Goal: Browse casually: Explore the website without a specific task or goal

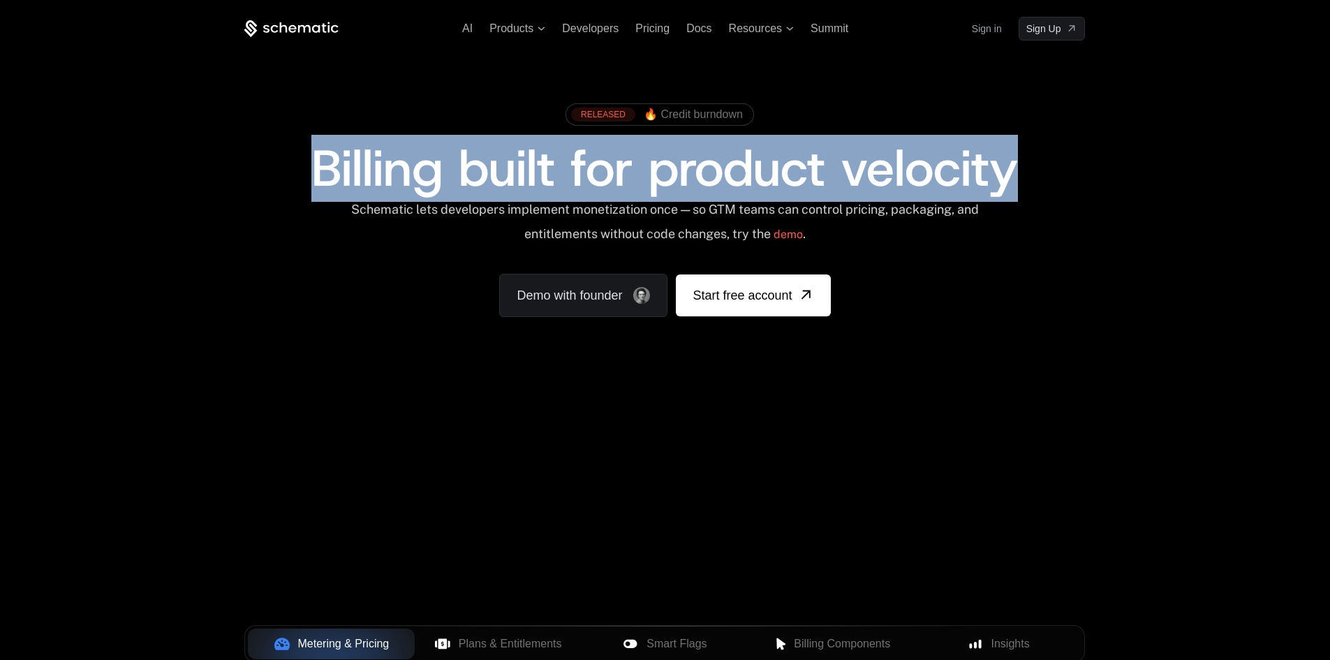
drag, startPoint x: 312, startPoint y: 176, endPoint x: 1064, endPoint y: 176, distance: 752.4
click at [1064, 176] on div "Billing built for product velocity" at bounding box center [664, 168] width 840 height 50
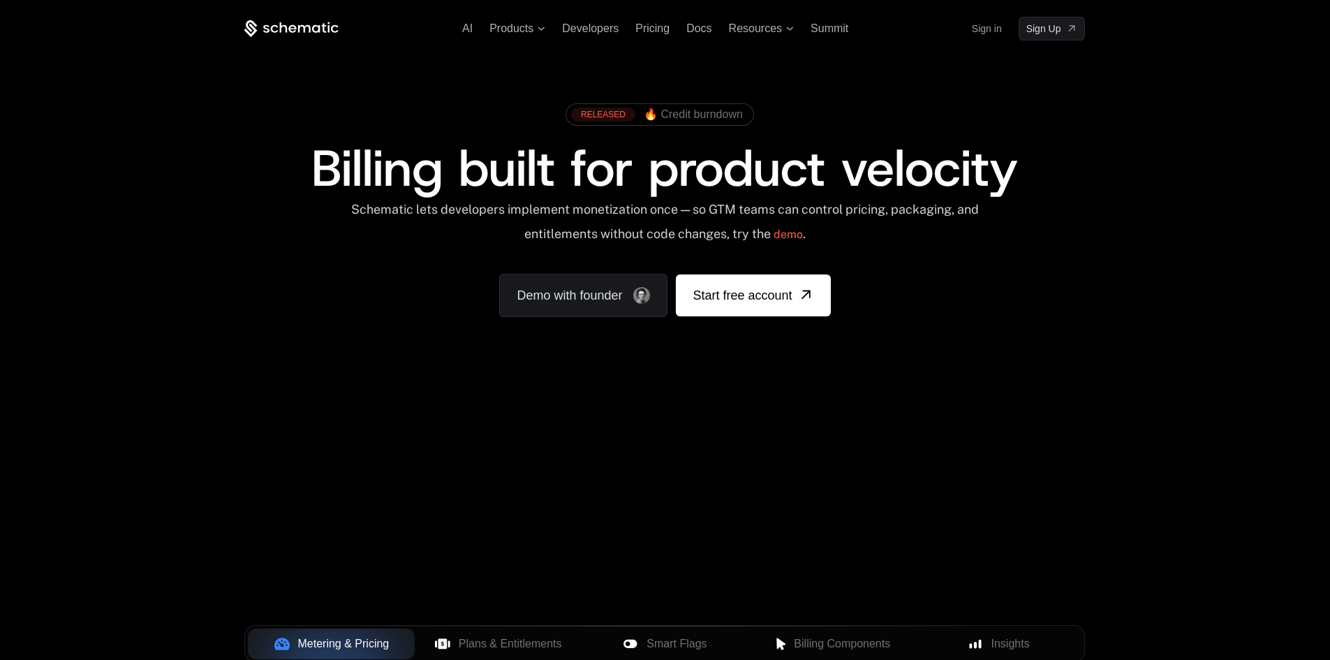
click at [1055, 322] on div "RELEASED 🔥 Credit burndown Billing built for product velocity Schematic lets de…" at bounding box center [664, 206] width 907 height 332
click at [503, 642] on span "Plans & Entitlements" at bounding box center [510, 643] width 103 height 17
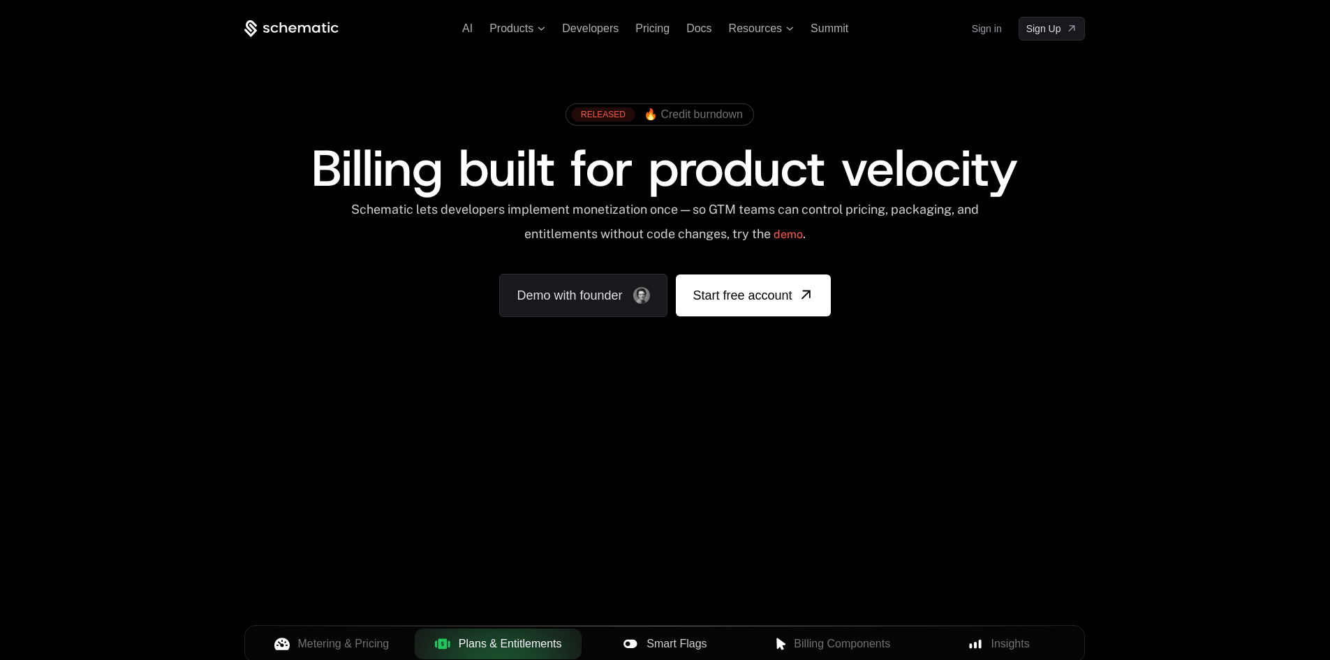
click at [667, 642] on span "Smart Flags" at bounding box center [676, 643] width 60 height 17
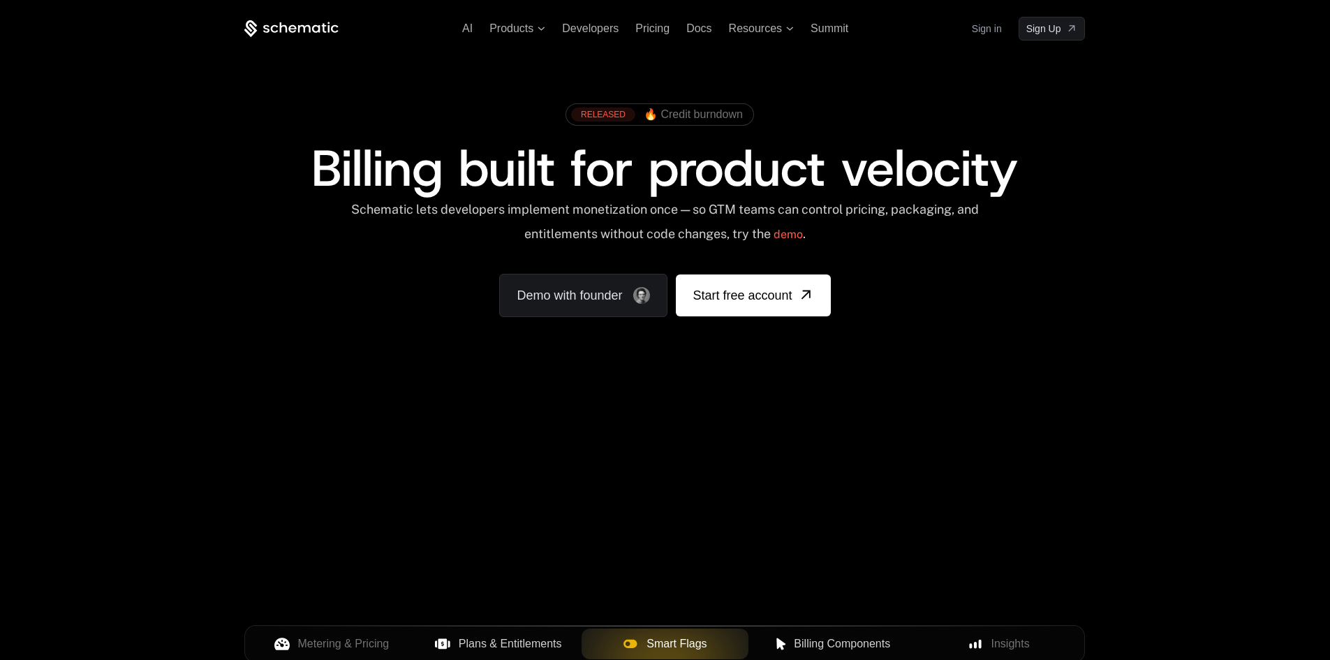
click at [821, 647] on span "Billing Components" at bounding box center [842, 643] width 96 height 17
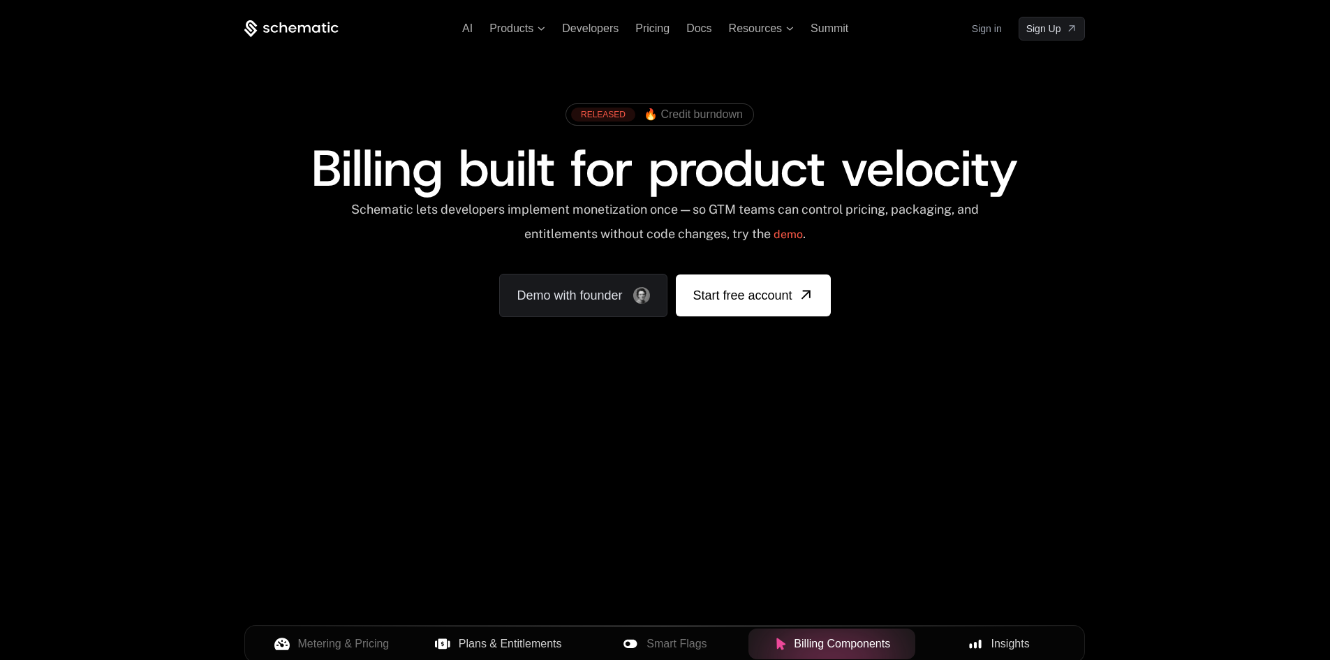
click at [1027, 644] on span "Insights" at bounding box center [1010, 643] width 38 height 17
click at [892, 649] on div "Billing Components" at bounding box center [831, 643] width 144 height 17
click at [646, 648] on span "Smart Flags" at bounding box center [676, 643] width 60 height 17
click at [485, 644] on span "Plans & Entitlements" at bounding box center [510, 643] width 103 height 17
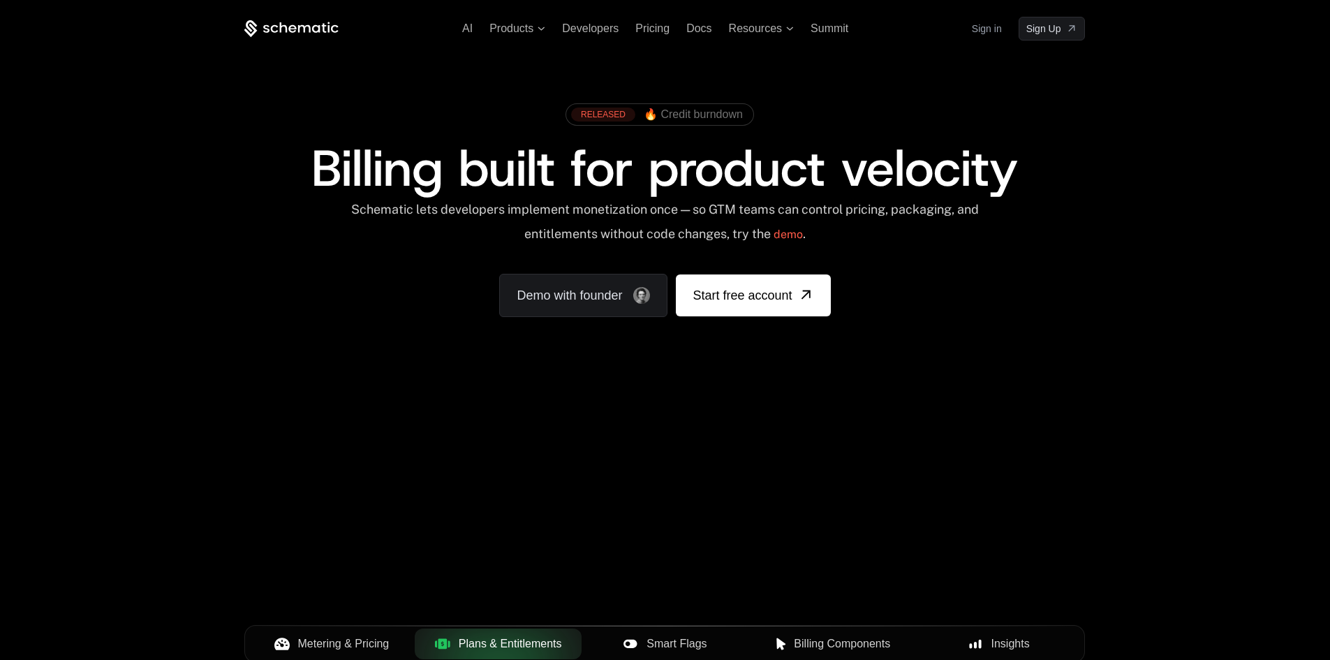
click at [346, 642] on span "Metering & Pricing" at bounding box center [343, 643] width 91 height 17
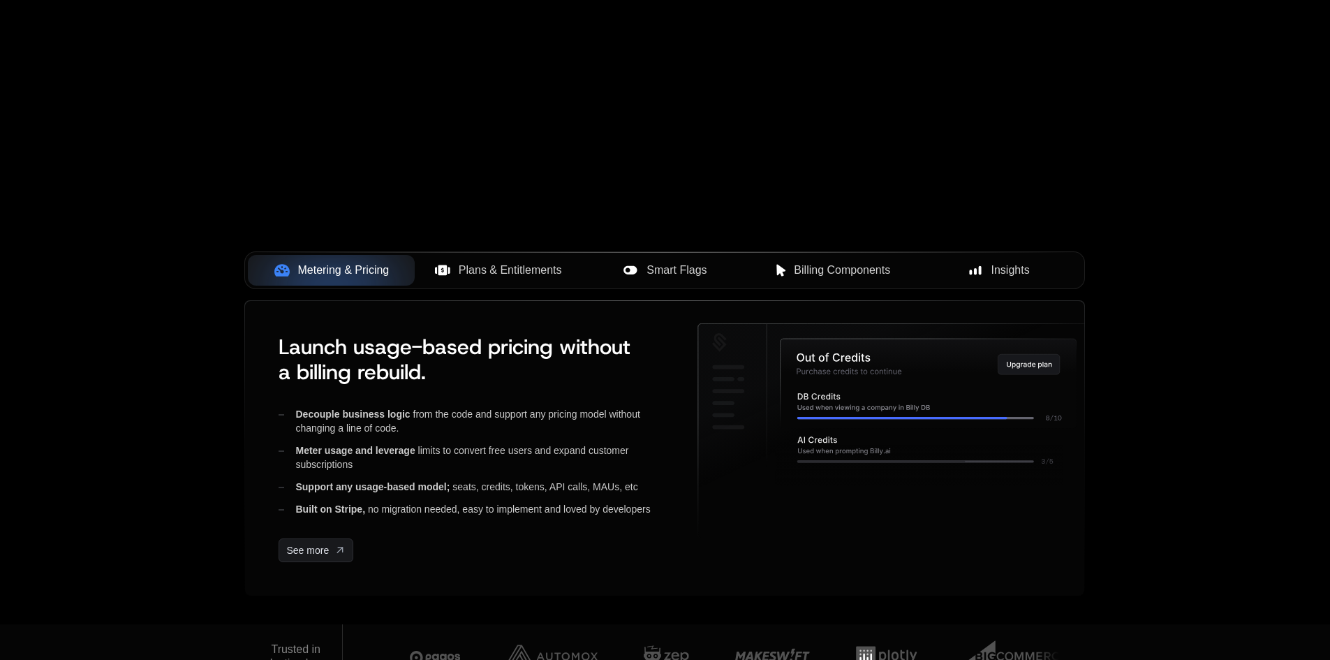
scroll to position [485, 0]
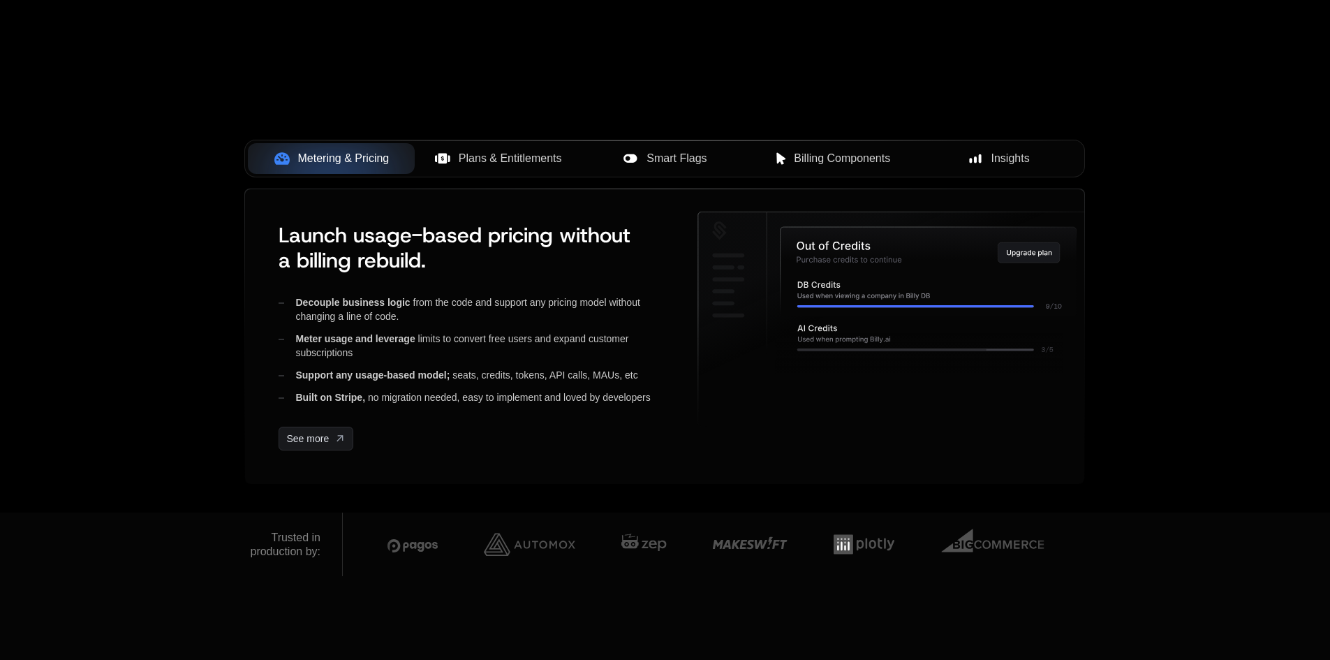
click at [479, 157] on span "Plans & Entitlements" at bounding box center [510, 158] width 103 height 17
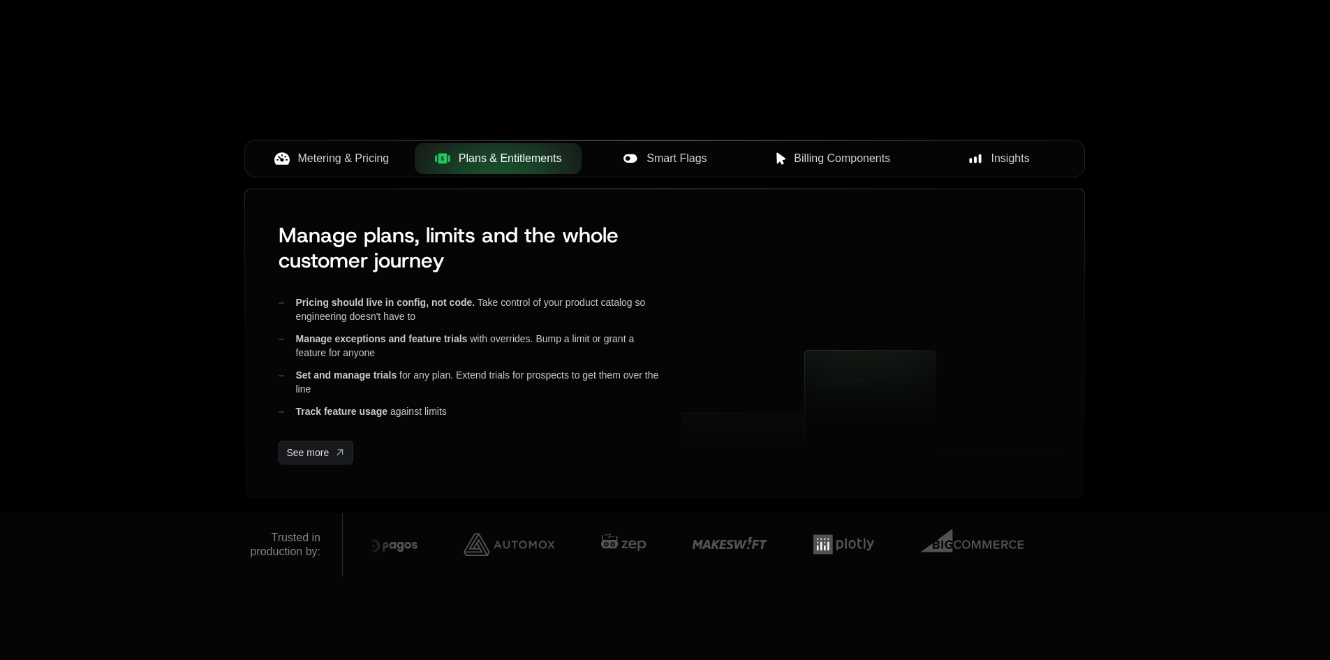
click at [645, 157] on div "Smart Flags" at bounding box center [665, 158] width 144 height 17
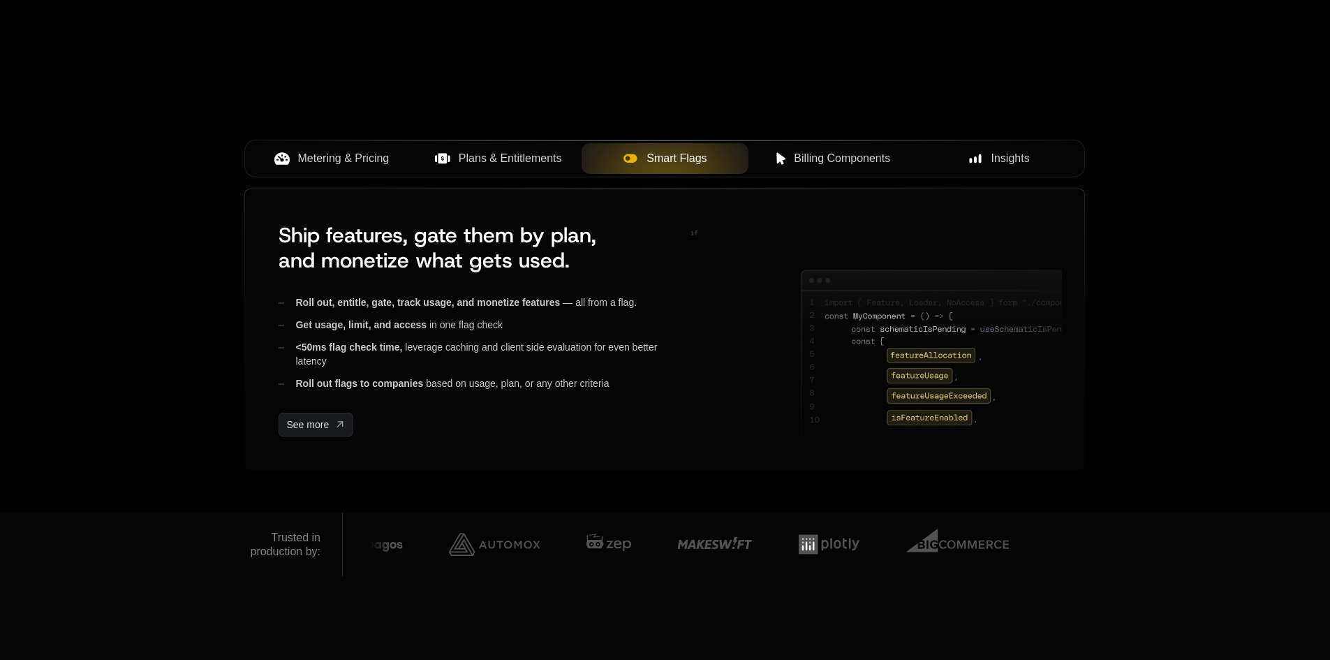
click at [831, 158] on span "Billing Components" at bounding box center [842, 158] width 96 height 17
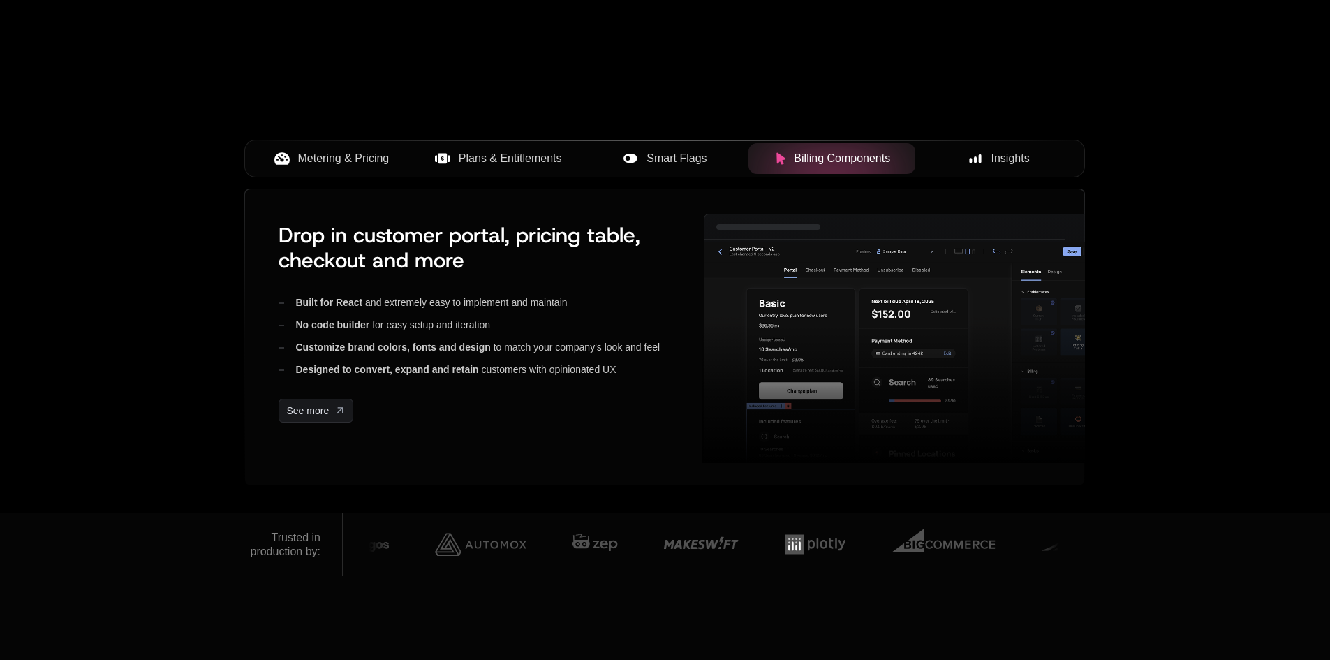
click at [1022, 159] on span "Insights" at bounding box center [1010, 158] width 38 height 17
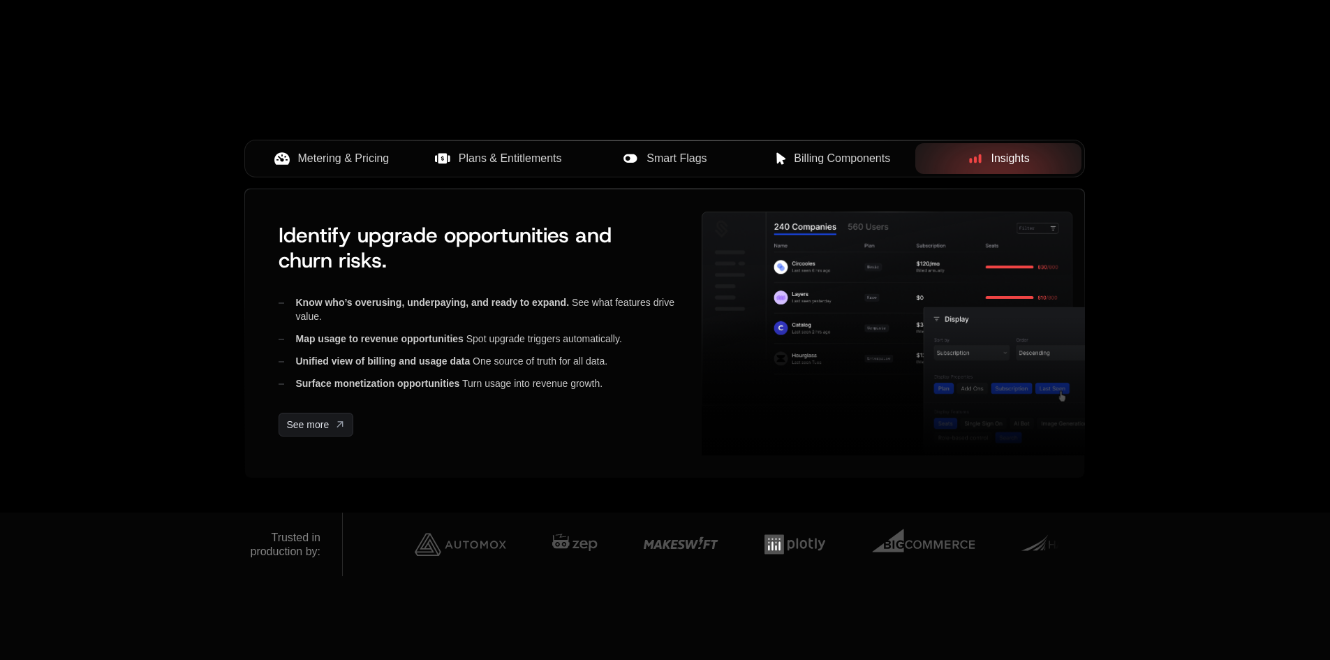
click at [764, 149] on button "Billing Components" at bounding box center [831, 158] width 167 height 31
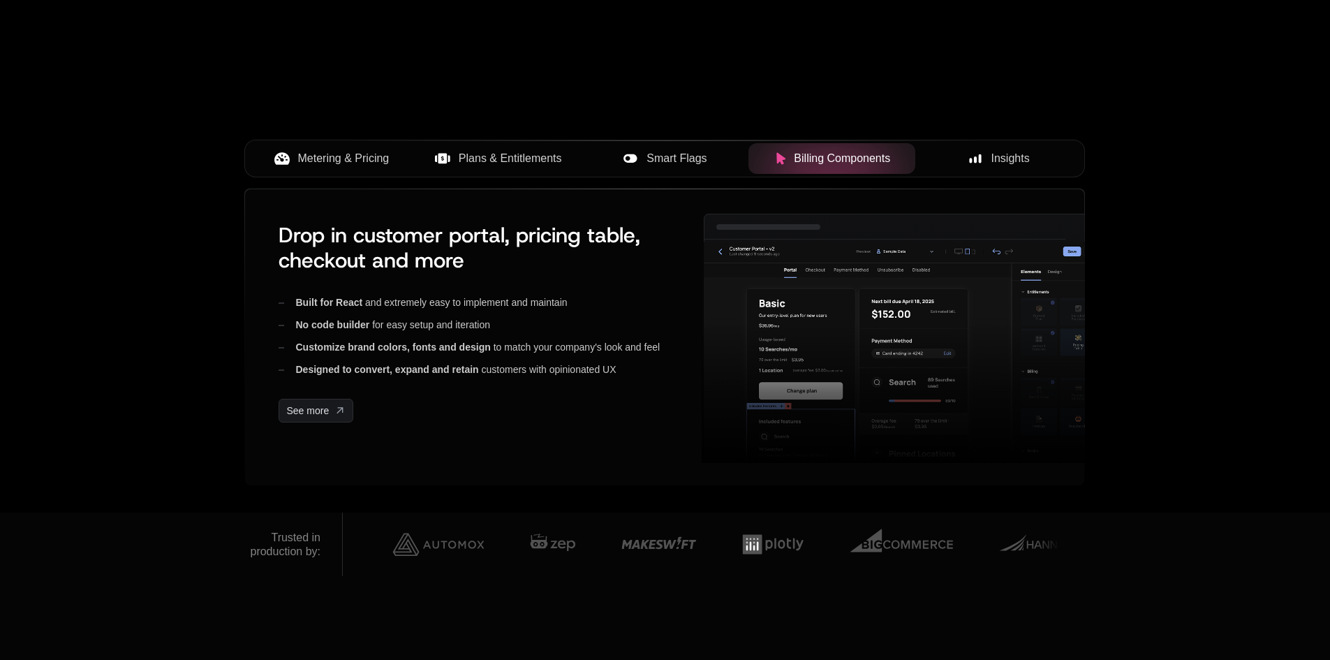
click at [528, 163] on span "Plans & Entitlements" at bounding box center [510, 158] width 103 height 17
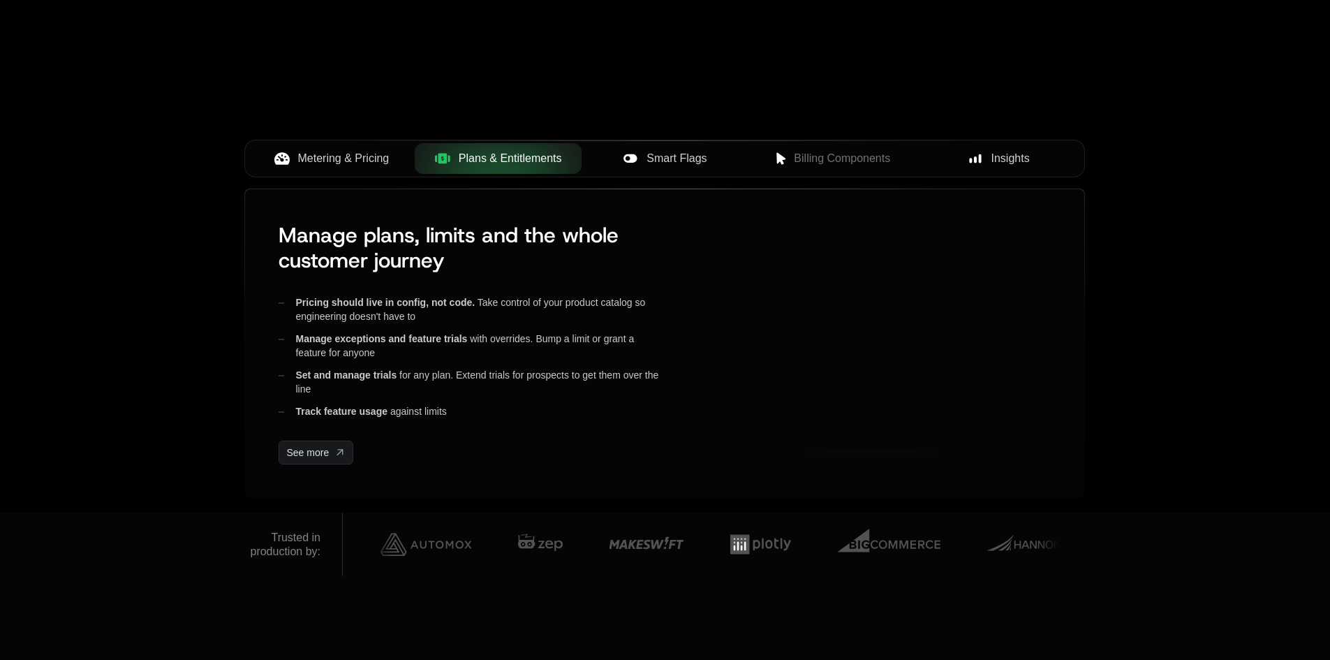
click at [394, 162] on div "Metering & Pricing" at bounding box center [331, 158] width 144 height 17
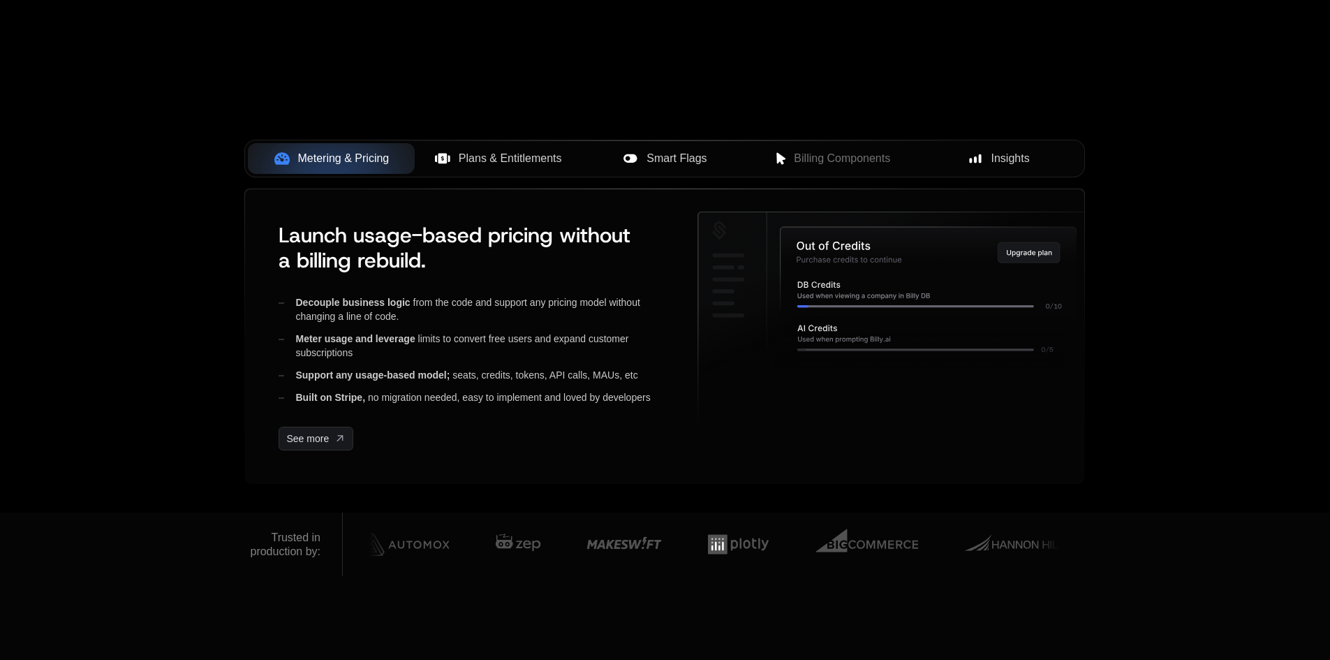
click at [454, 155] on div "Plans & Entitlements" at bounding box center [498, 158] width 144 height 17
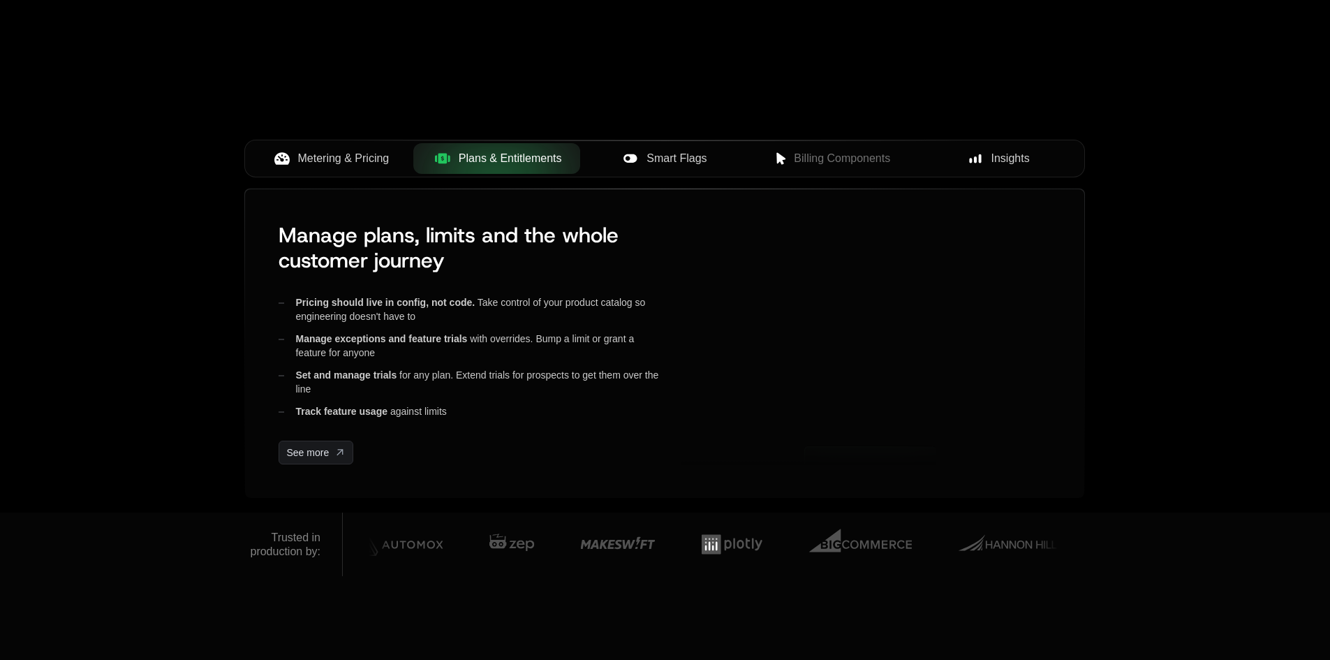
click at [599, 155] on div "Smart Flags" at bounding box center [665, 158] width 144 height 17
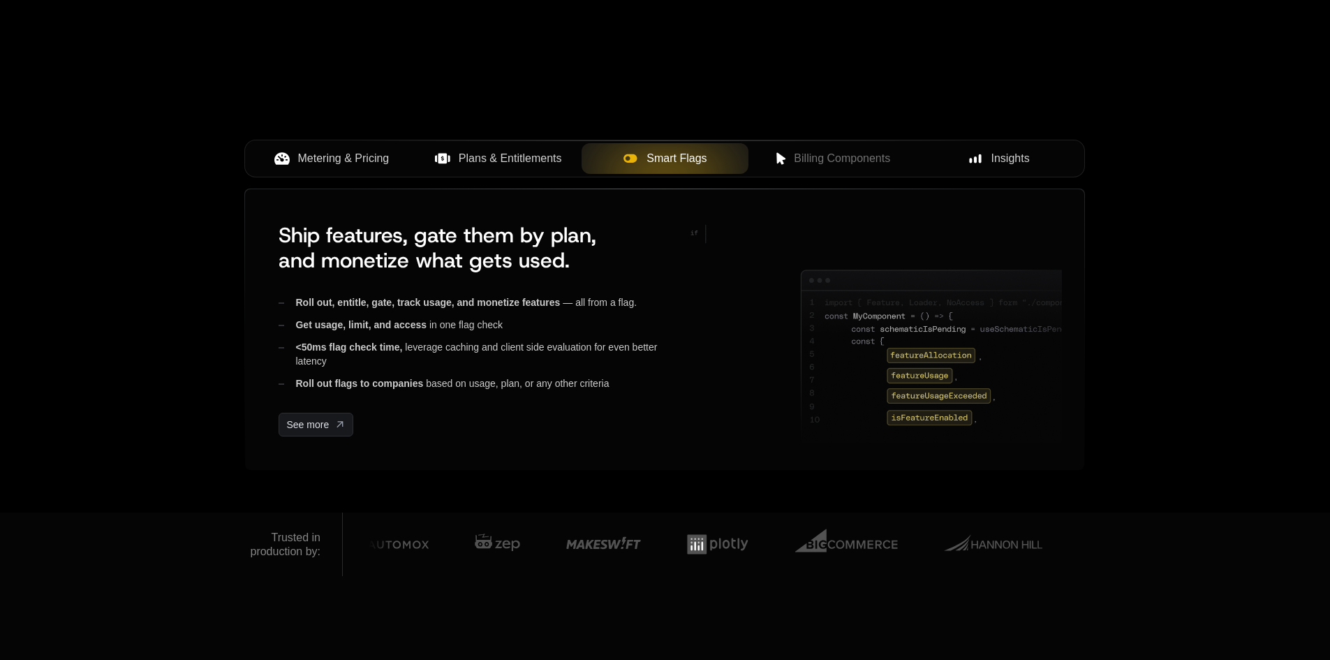
click at [712, 155] on div "Smart Flags" at bounding box center [665, 158] width 144 height 17
click at [855, 156] on span "Billing Components" at bounding box center [842, 158] width 96 height 17
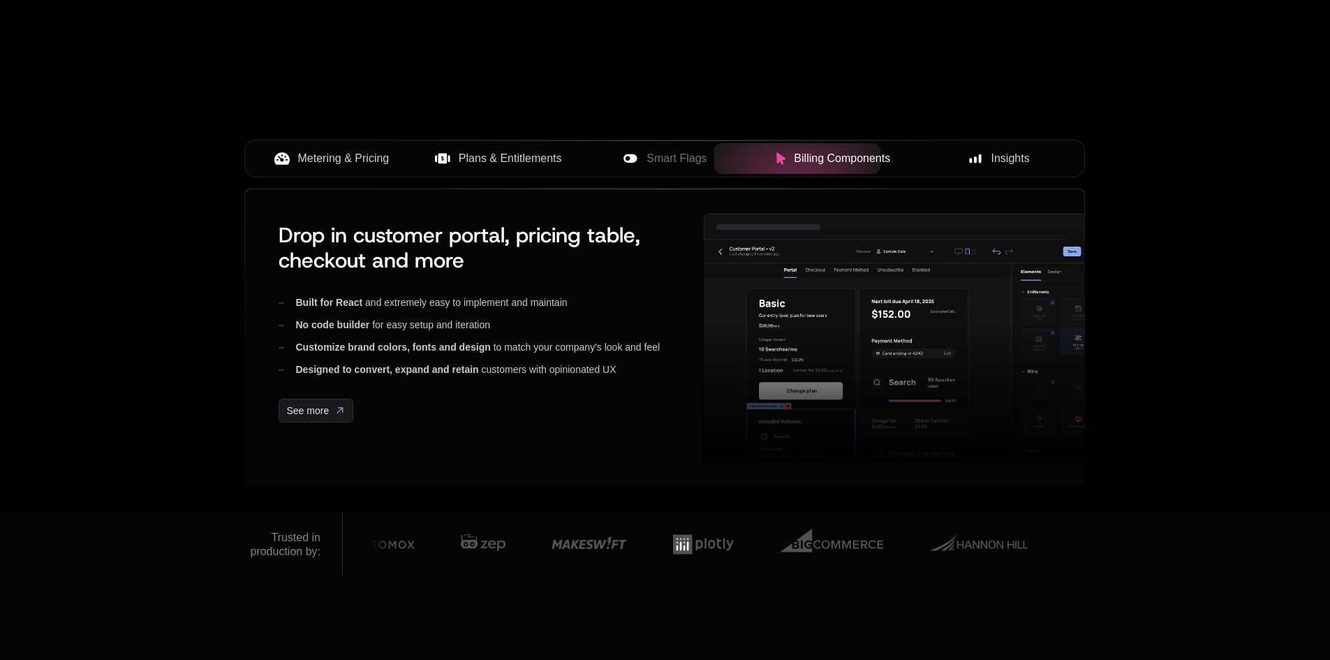
click at [964, 156] on div "Insights" at bounding box center [998, 158] width 144 height 17
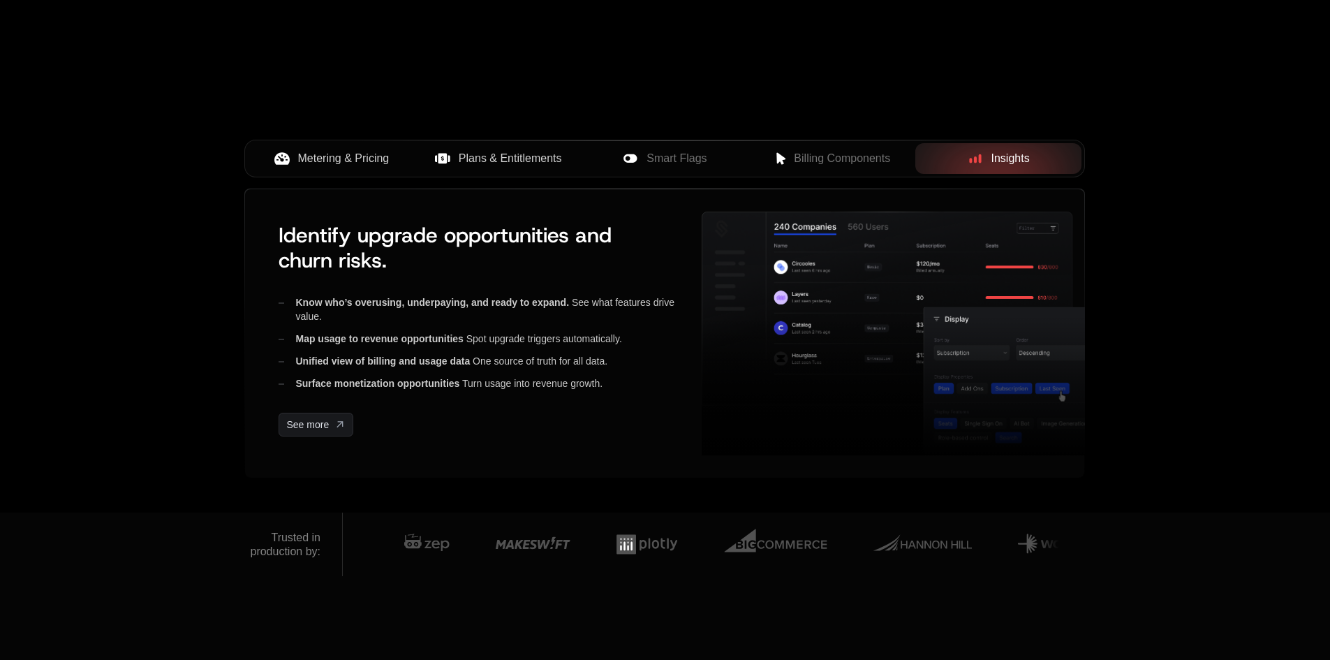
click at [319, 165] on span "Metering & Pricing" at bounding box center [343, 158] width 91 height 17
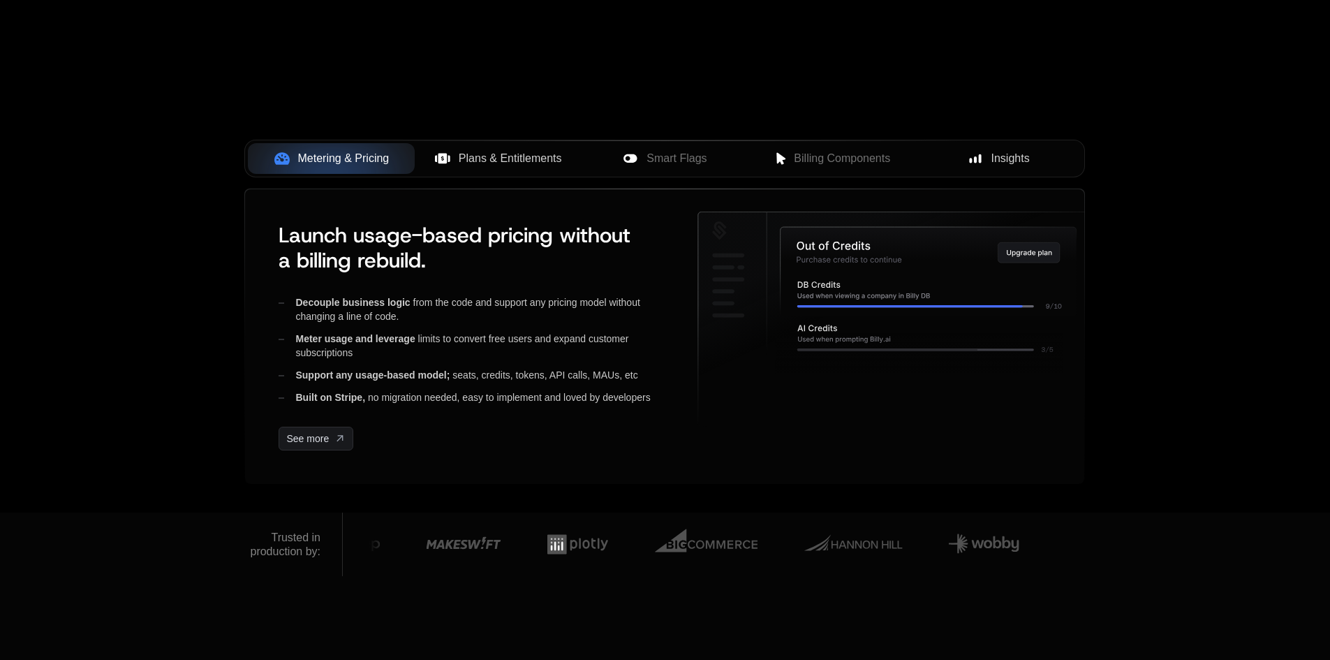
click at [503, 154] on span "Plans & Entitlements" at bounding box center [510, 158] width 103 height 17
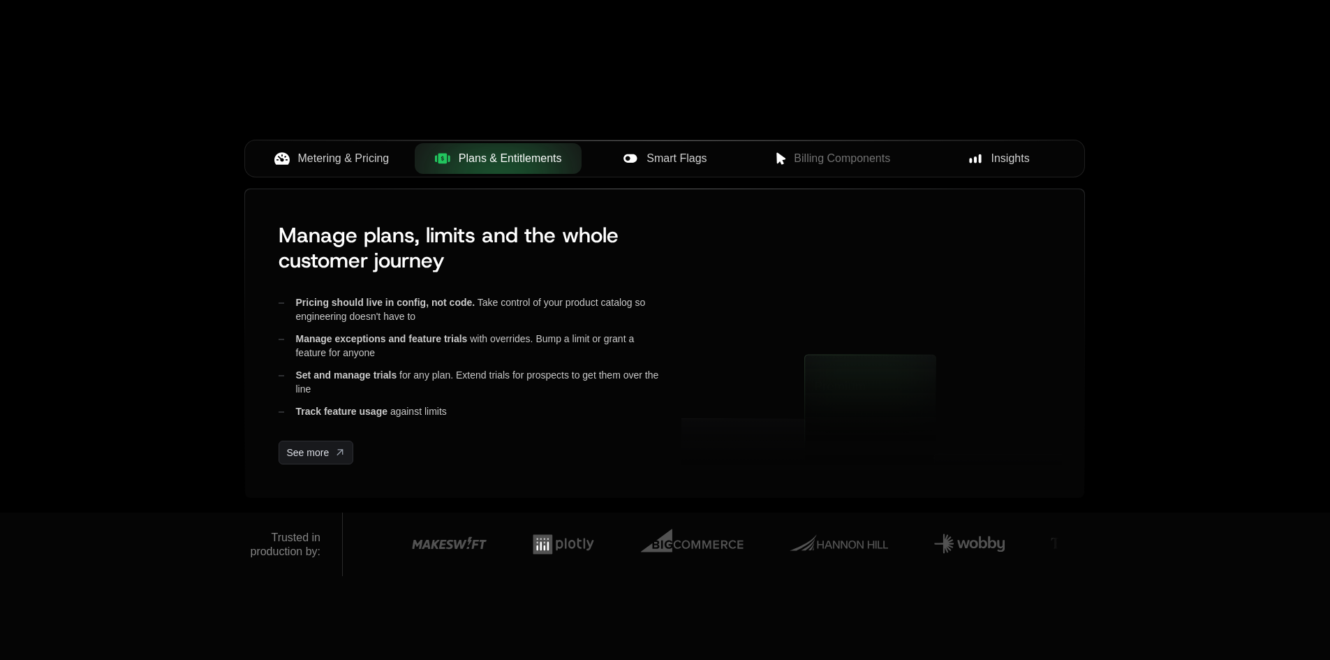
click at [684, 158] on span "Smart Flags" at bounding box center [676, 158] width 60 height 17
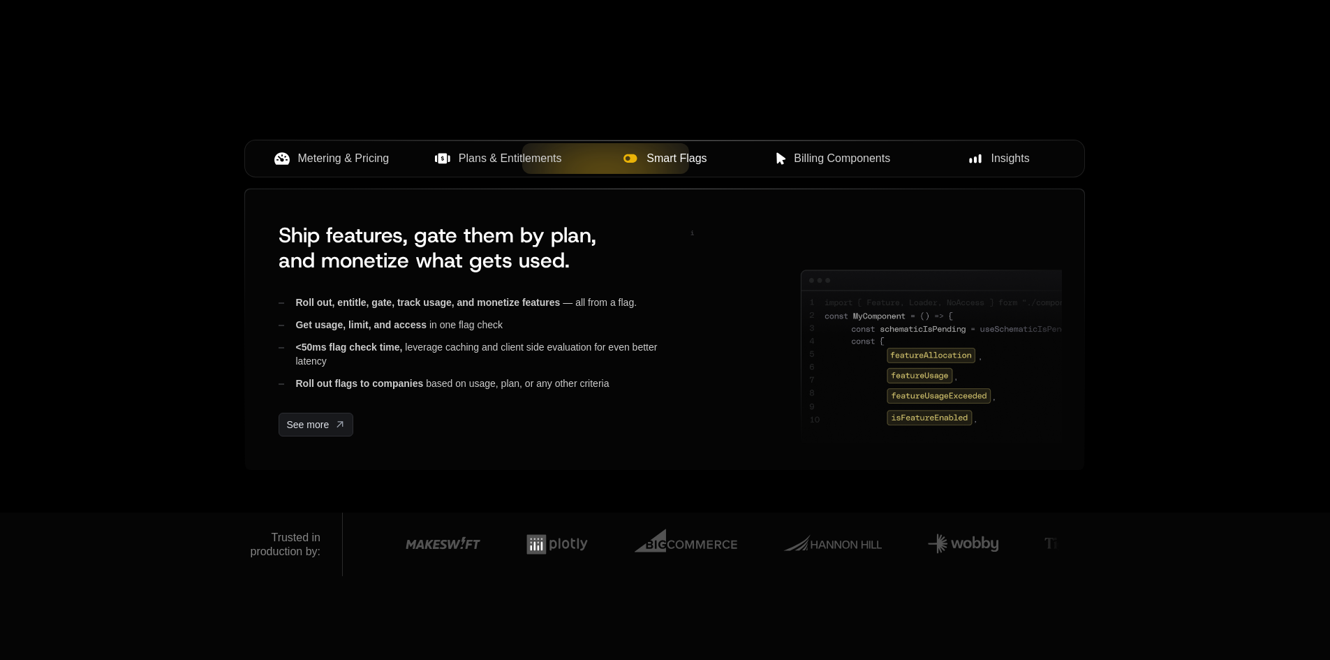
click at [887, 172] on button "Billing Components" at bounding box center [831, 158] width 167 height 31
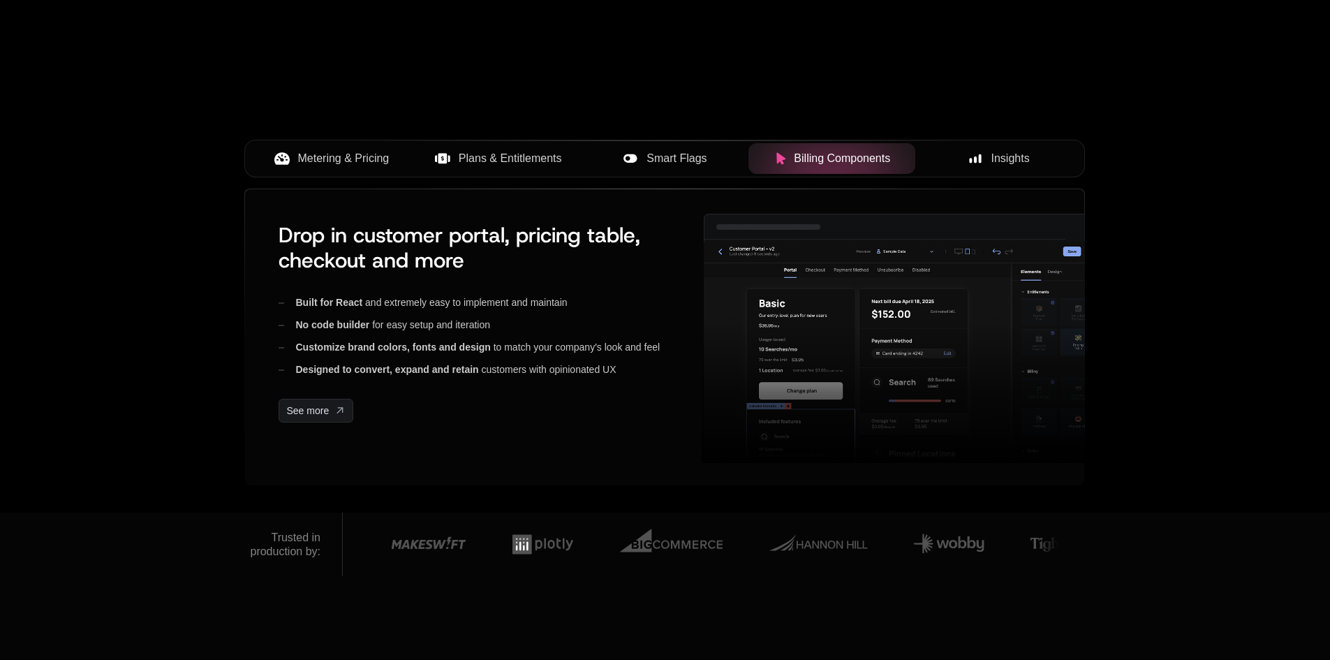
click at [1001, 163] on span "Insights" at bounding box center [1010, 158] width 38 height 17
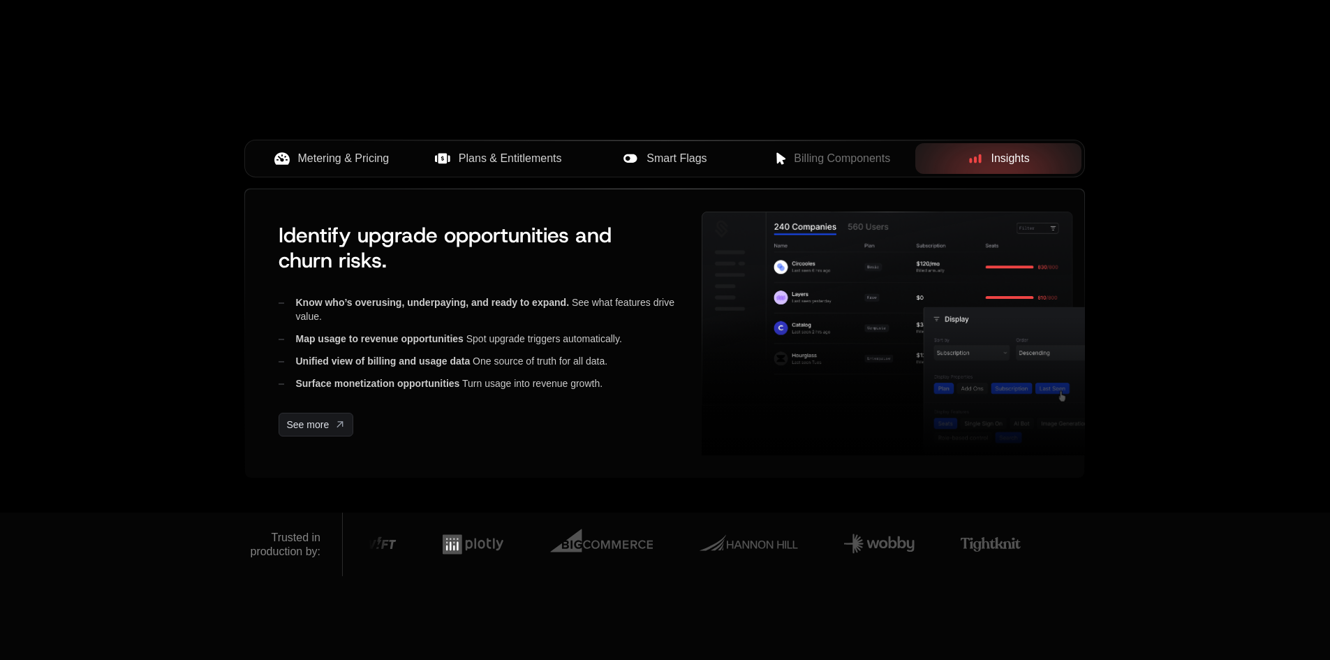
drag, startPoint x: 261, startPoint y: 530, endPoint x: 306, endPoint y: 552, distance: 49.9
click at [306, 552] on div "Trusted in production by:" at bounding box center [285, 544] width 70 height 28
